Goal: Information Seeking & Learning: Learn about a topic

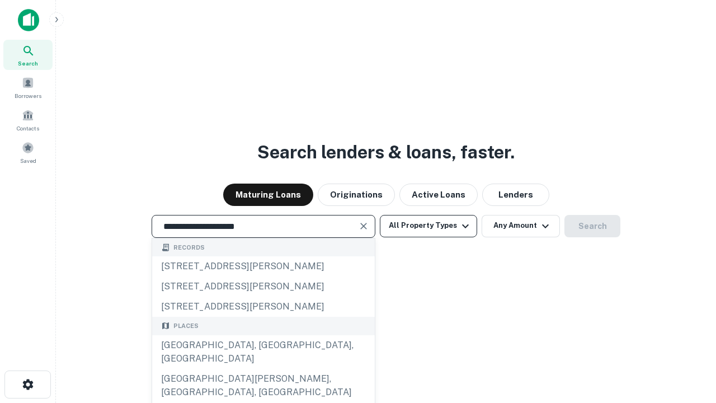
click at [263, 369] on div "[GEOGRAPHIC_DATA], [GEOGRAPHIC_DATA], [GEOGRAPHIC_DATA]" at bounding box center [263, 352] width 223 height 34
type input "**********"
click at [429, 225] on button "All Property Types" at bounding box center [428, 226] width 97 height 22
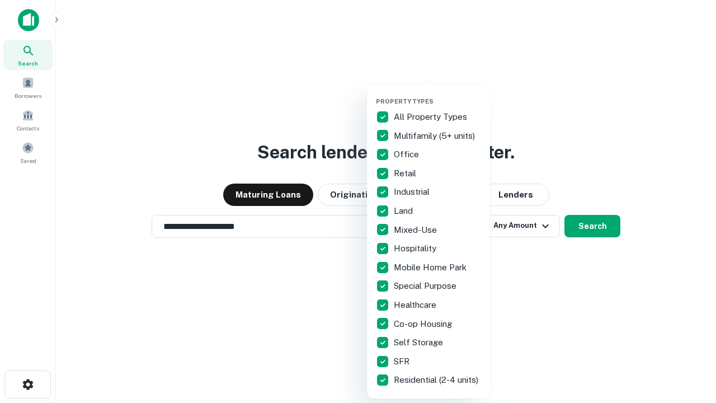
click at [438, 94] on button "button" at bounding box center [437, 94] width 123 height 1
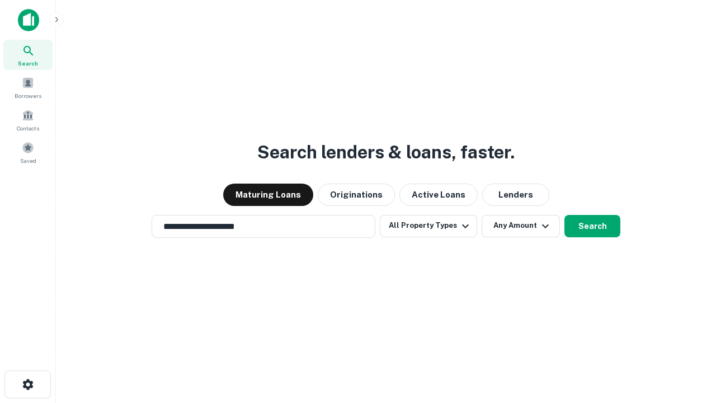
scroll to position [17, 0]
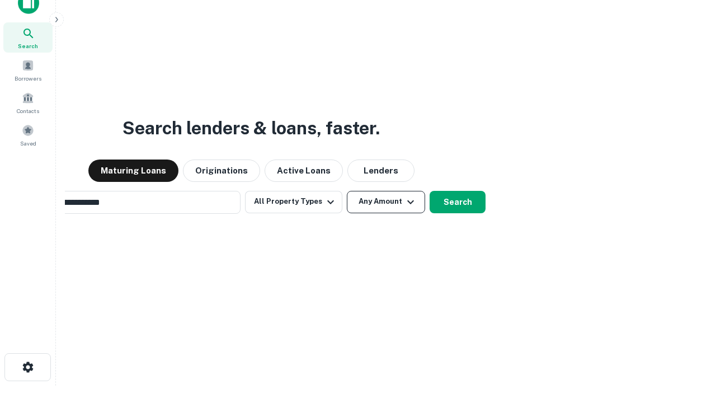
click at [347, 191] on button "Any Amount" at bounding box center [386, 202] width 78 height 22
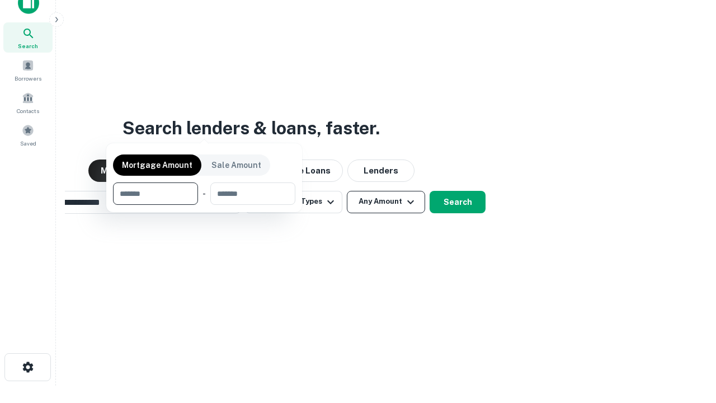
scroll to position [18, 0]
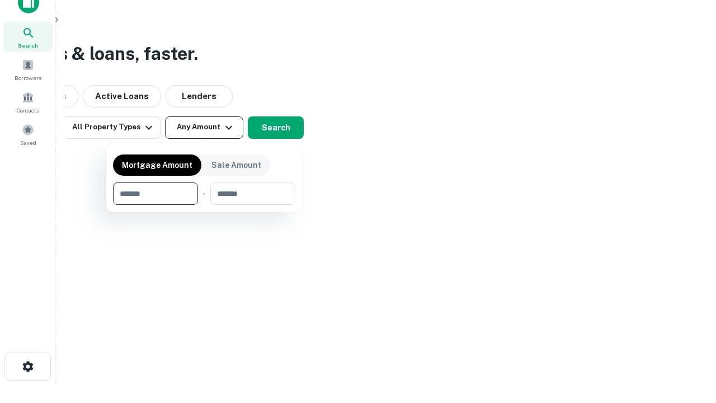
type input "*******"
click at [204, 205] on button "button" at bounding box center [204, 205] width 182 height 1
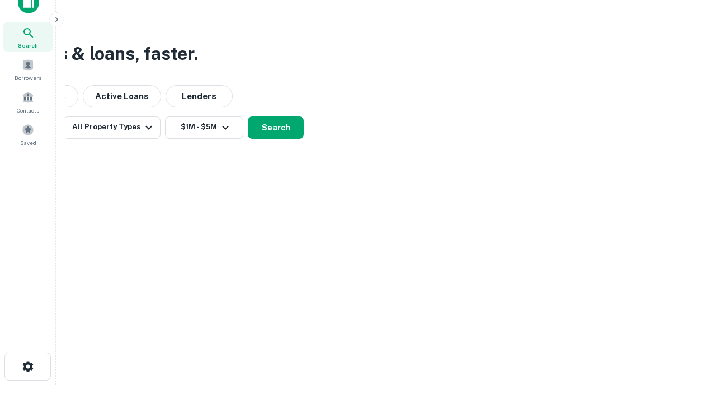
scroll to position [17, 0]
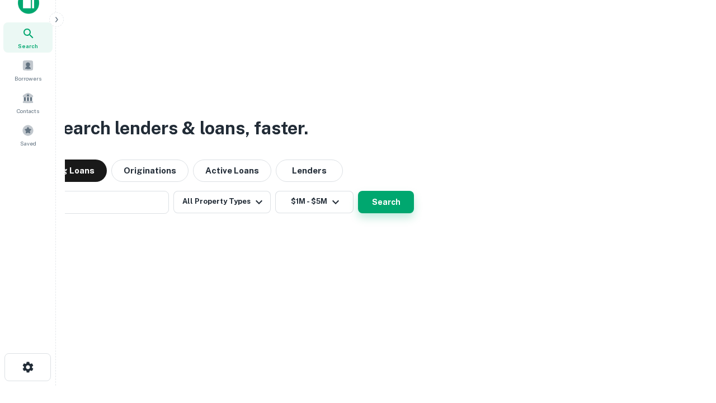
click at [358, 191] on button "Search" at bounding box center [386, 202] width 56 height 22
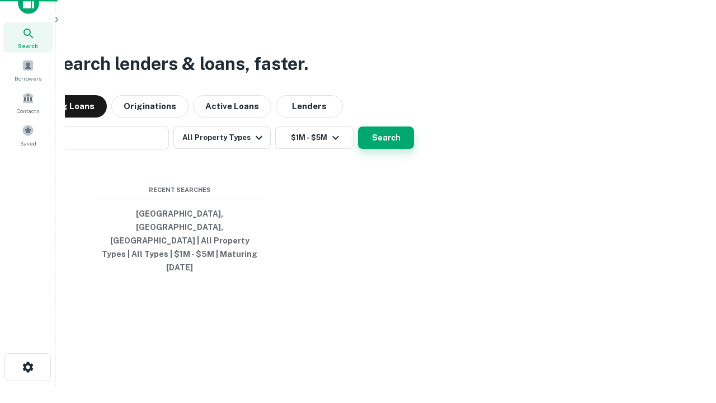
scroll to position [18, 0]
